Goal: Transaction & Acquisition: Purchase product/service

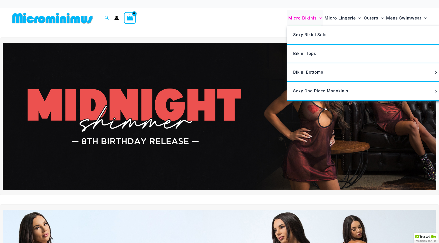
click at [312, 19] on span "Micro Bikinis" at bounding box center [302, 18] width 28 height 13
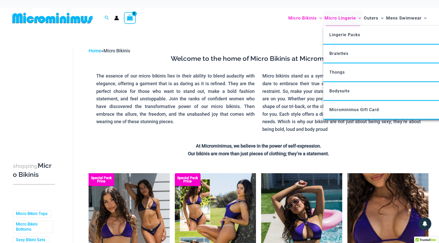
click at [331, 21] on span "Micro Lingerie" at bounding box center [339, 18] width 31 height 13
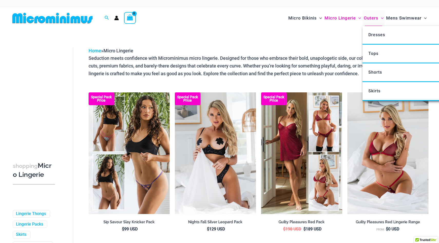
click at [371, 16] on span "Outers" at bounding box center [371, 18] width 15 height 13
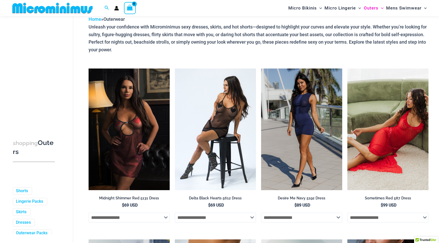
scroll to position [29, 0]
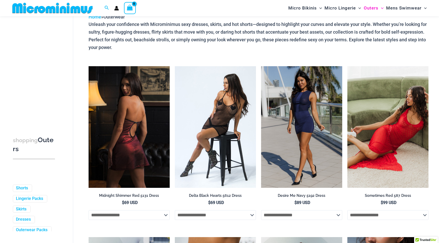
click at [154, 169] on img at bounding box center [129, 127] width 81 height 122
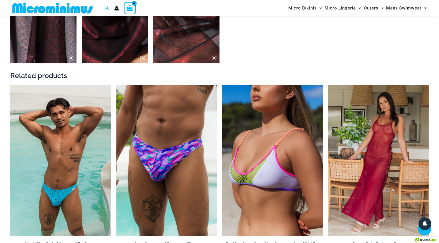
scroll to position [625, 0]
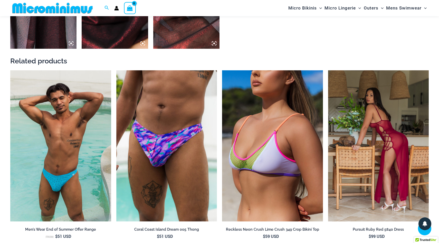
click at [400, 121] on img at bounding box center [378, 145] width 101 height 151
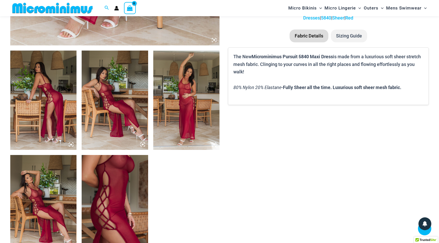
scroll to position [294, 0]
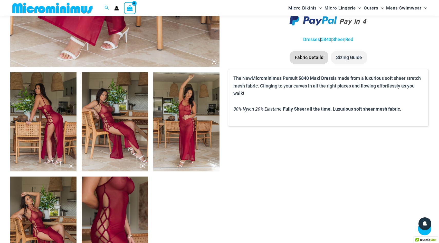
click at [192, 121] on img at bounding box center [186, 121] width 66 height 99
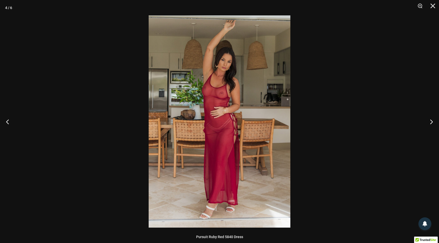
click at [307, 104] on div at bounding box center [219, 121] width 439 height 243
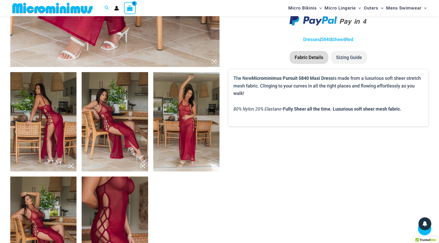
click at [114, 202] on img at bounding box center [115, 226] width 66 height 99
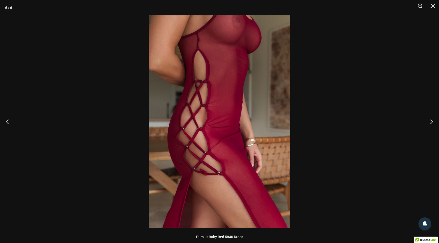
click at [76, 188] on div at bounding box center [219, 121] width 439 height 243
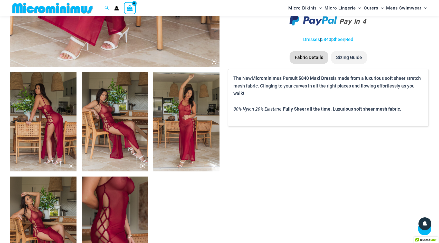
click at [53, 211] on img at bounding box center [43, 226] width 66 height 99
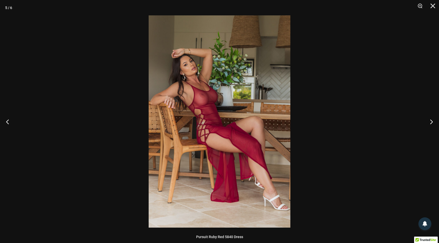
click at [92, 159] on div at bounding box center [219, 121] width 439 height 243
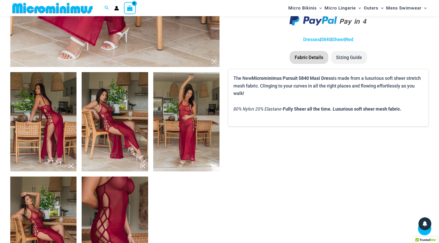
click at [122, 135] on img at bounding box center [115, 121] width 66 height 99
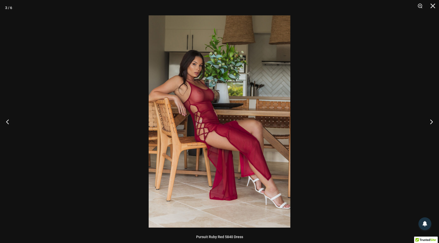
click at [65, 160] on div at bounding box center [219, 121] width 439 height 243
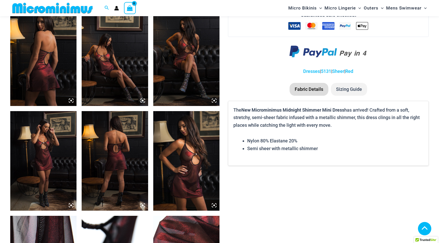
scroll to position [351, 0]
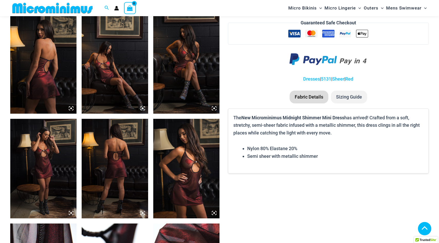
click at [121, 89] on img at bounding box center [115, 63] width 66 height 99
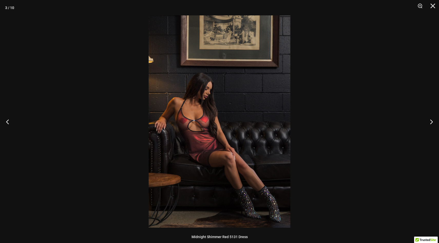
click at [93, 116] on div at bounding box center [219, 121] width 439 height 243
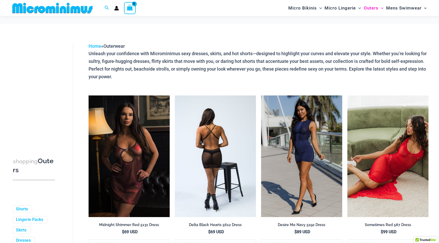
scroll to position [27, 0]
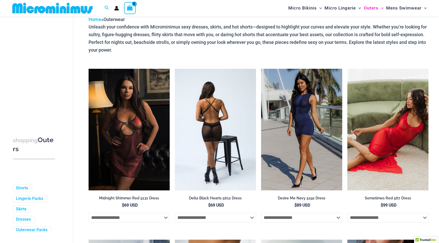
click at [210, 102] on img at bounding box center [215, 130] width 81 height 122
